Goal: Information Seeking & Learning: Check status

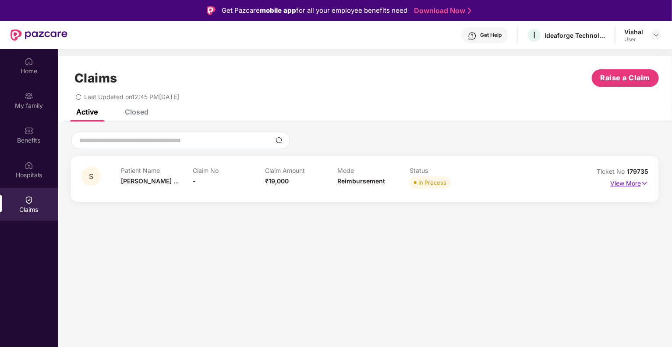
click at [645, 179] on img at bounding box center [644, 183] width 7 height 10
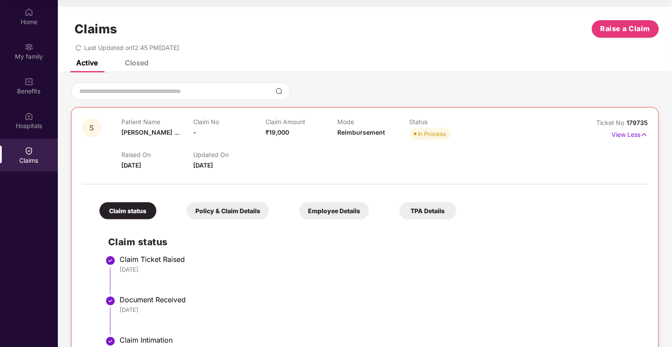
click at [226, 200] on div "Claim status Policy & Claim Details Employee Details TPA Details" at bounding box center [274, 206] width 366 height 26
click at [226, 210] on div "Policy & Claim Details" at bounding box center [228, 210] width 82 height 17
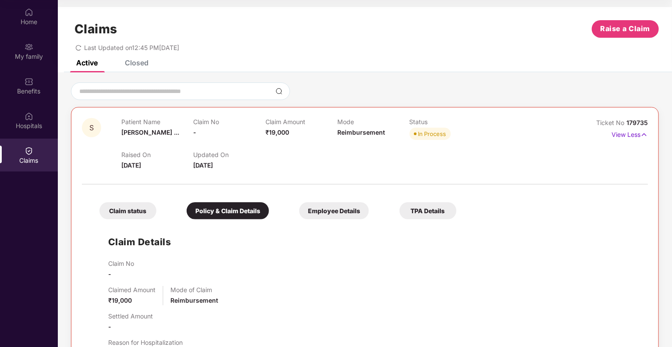
click at [329, 213] on div "Employee Details" at bounding box center [334, 210] width 70 height 17
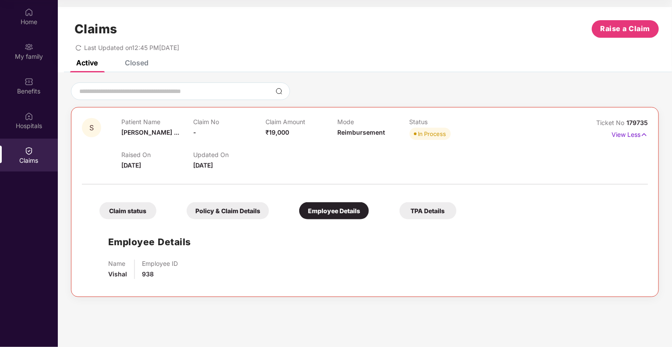
click at [415, 211] on div "TPA Details" at bounding box center [428, 210] width 57 height 17
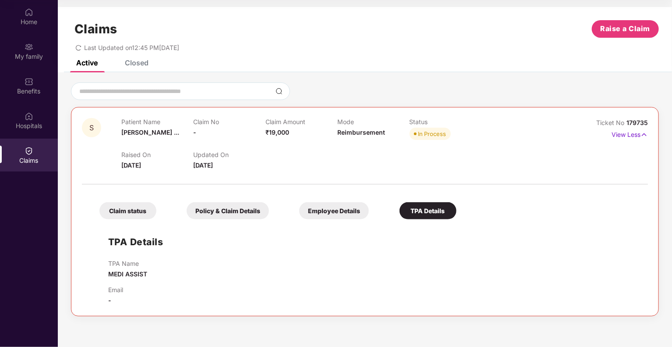
click at [223, 210] on div "Policy & Claim Details" at bounding box center [228, 210] width 82 height 17
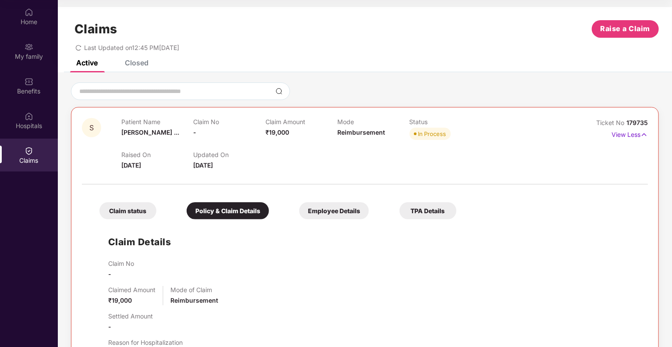
click at [342, 209] on div "Employee Details" at bounding box center [334, 210] width 70 height 17
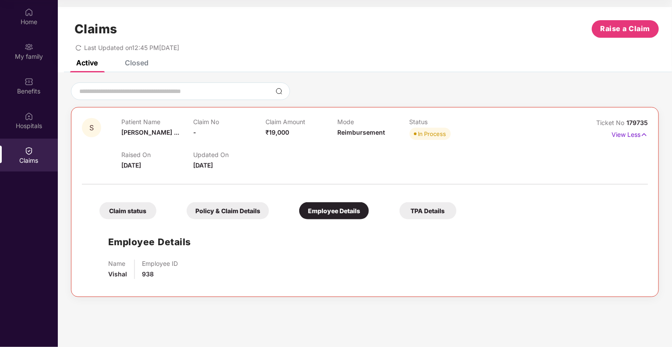
click at [134, 209] on div "Claim status" at bounding box center [127, 210] width 57 height 17
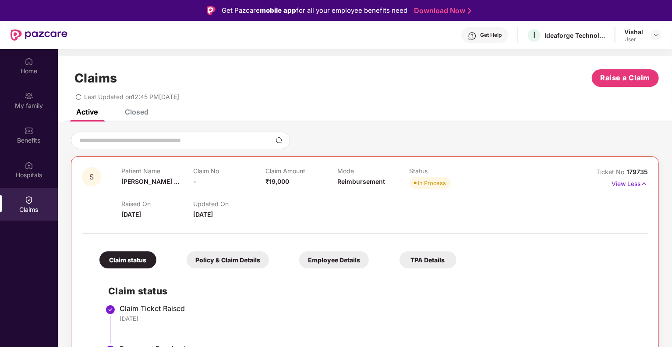
click at [133, 115] on div "Closed" at bounding box center [137, 111] width 24 height 9
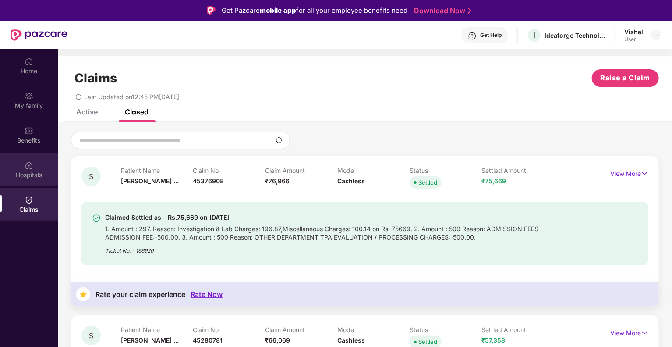
click at [32, 171] on div "Hospitals" at bounding box center [29, 174] width 58 height 9
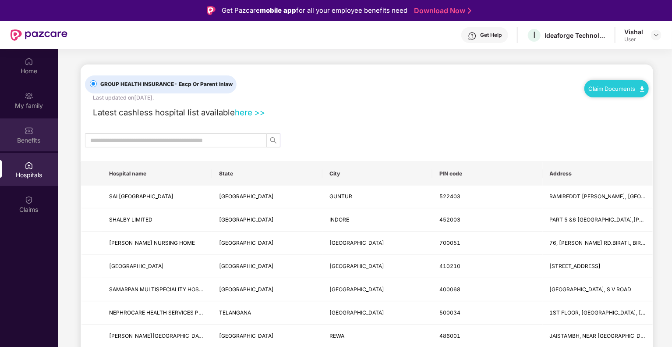
click at [32, 138] on div "Benefits" at bounding box center [29, 140] width 58 height 9
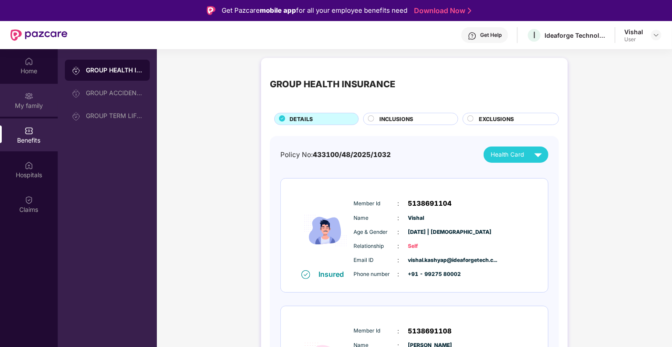
click at [27, 106] on div "My family" at bounding box center [29, 105] width 58 height 9
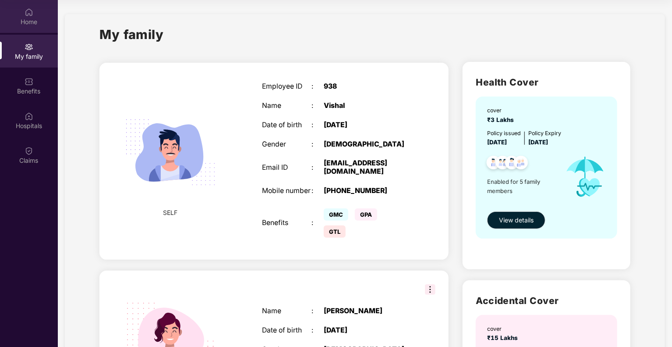
click at [36, 18] on div "Home" at bounding box center [29, 22] width 58 height 9
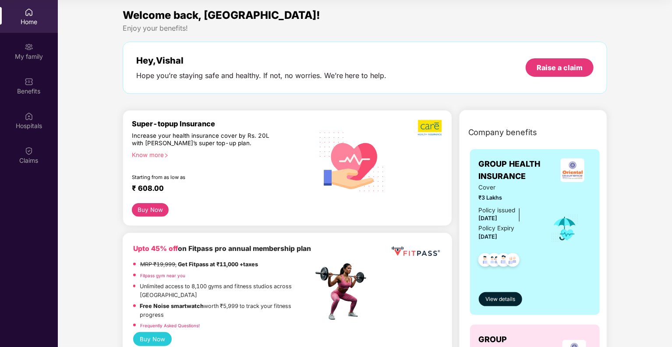
click at [26, 18] on div "Home" at bounding box center [29, 22] width 58 height 9
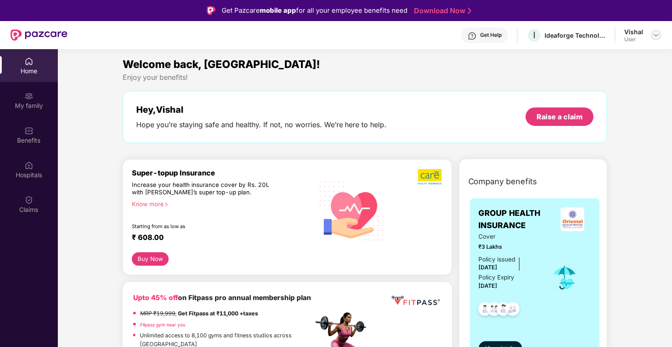
click at [659, 35] on img at bounding box center [656, 35] width 7 height 7
click at [575, 55] on div "Logout" at bounding box center [615, 55] width 114 height 17
